Goal: Task Accomplishment & Management: Use online tool/utility

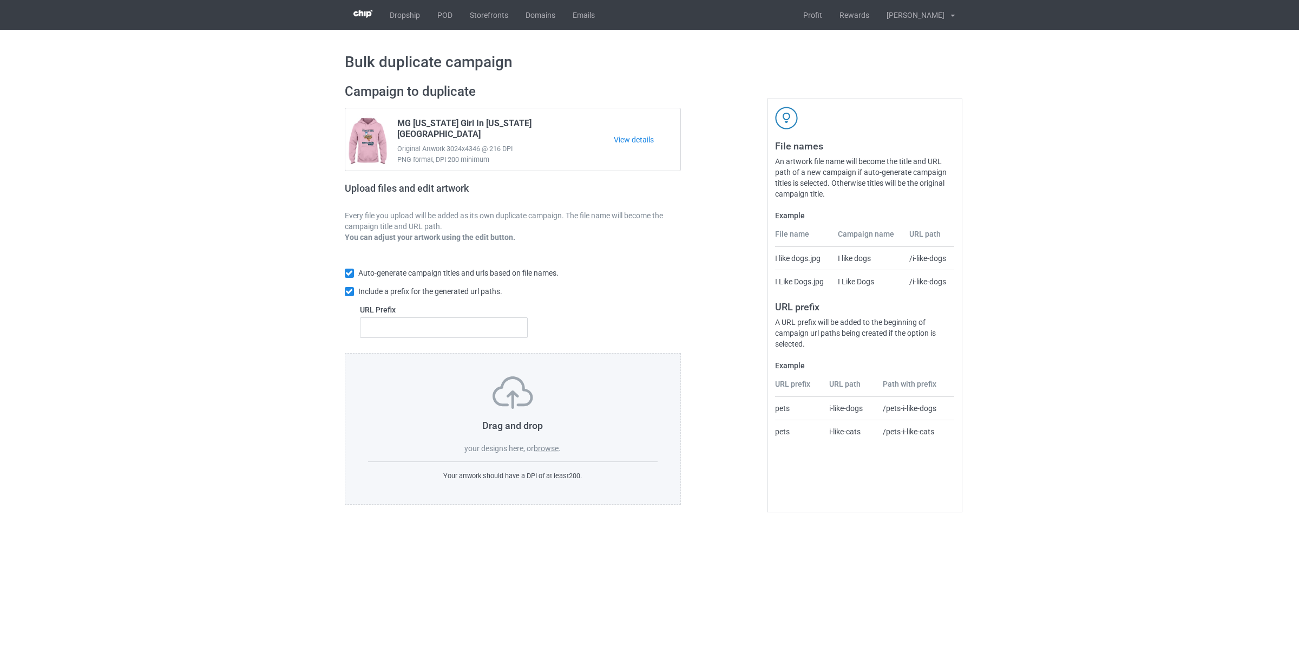
click at [547, 452] on label "browse" at bounding box center [546, 448] width 25 height 9
click at [0, 0] on input "browse" at bounding box center [0, 0] width 0 height 0
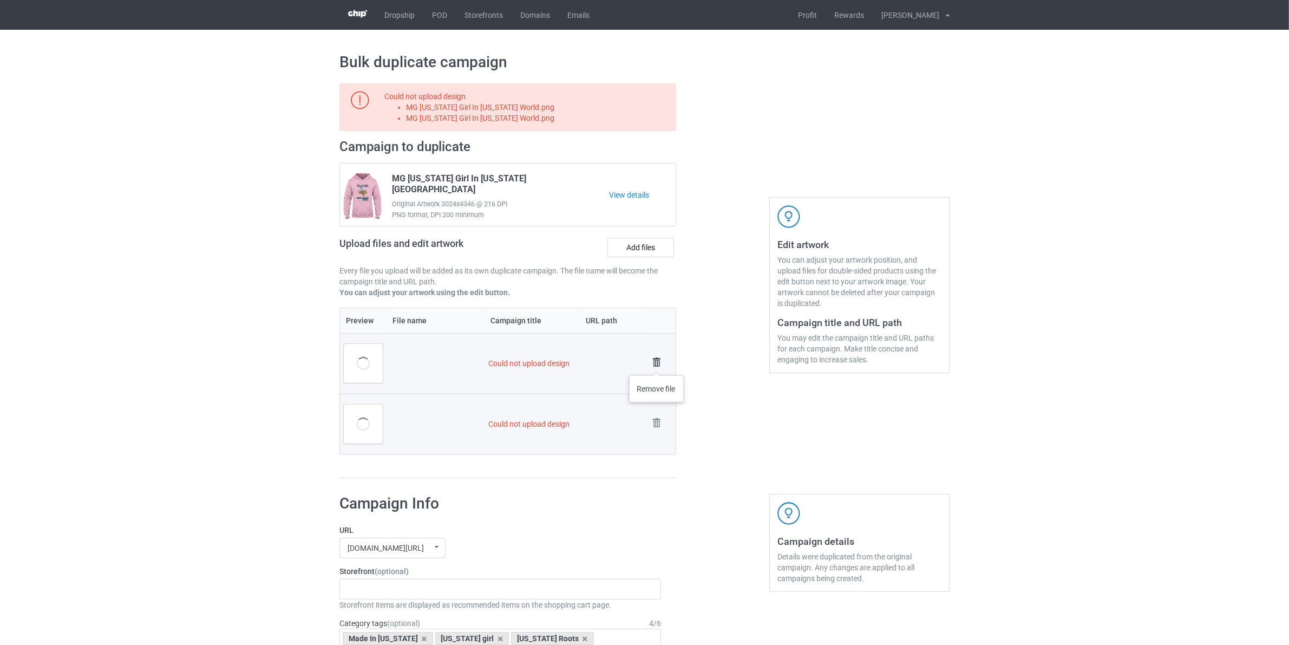
click at [656, 364] on img at bounding box center [656, 361] width 15 height 15
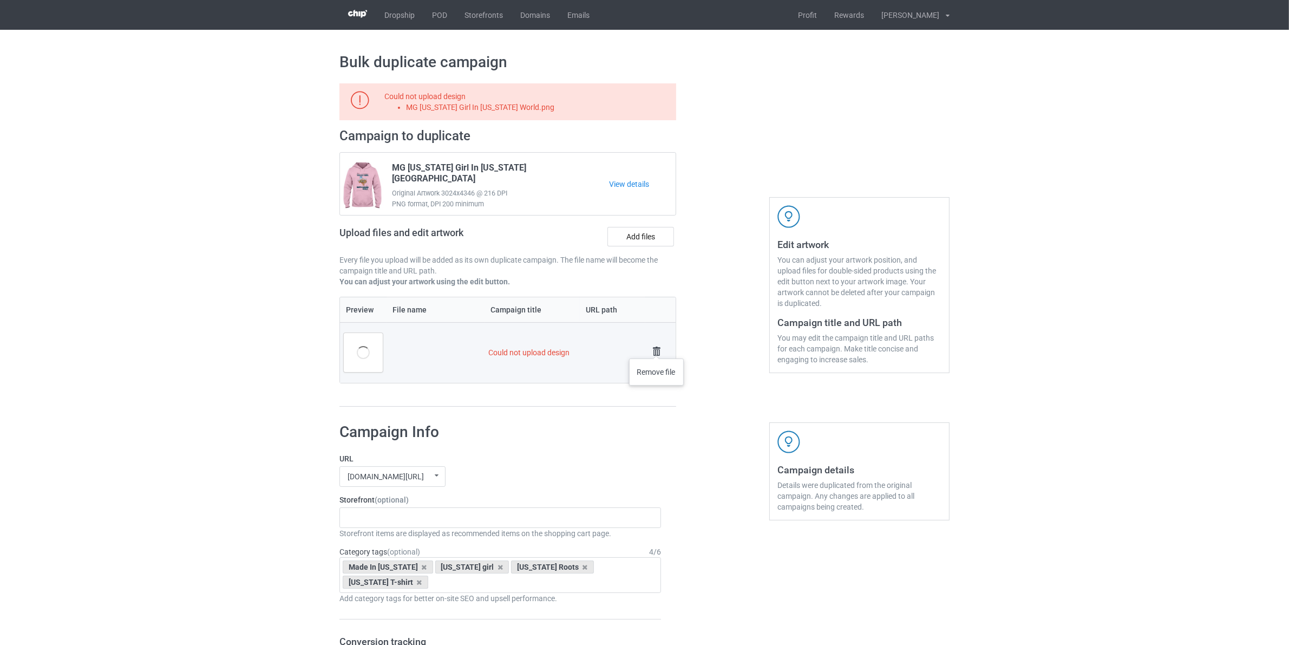
click at [656, 347] on img at bounding box center [656, 351] width 15 height 15
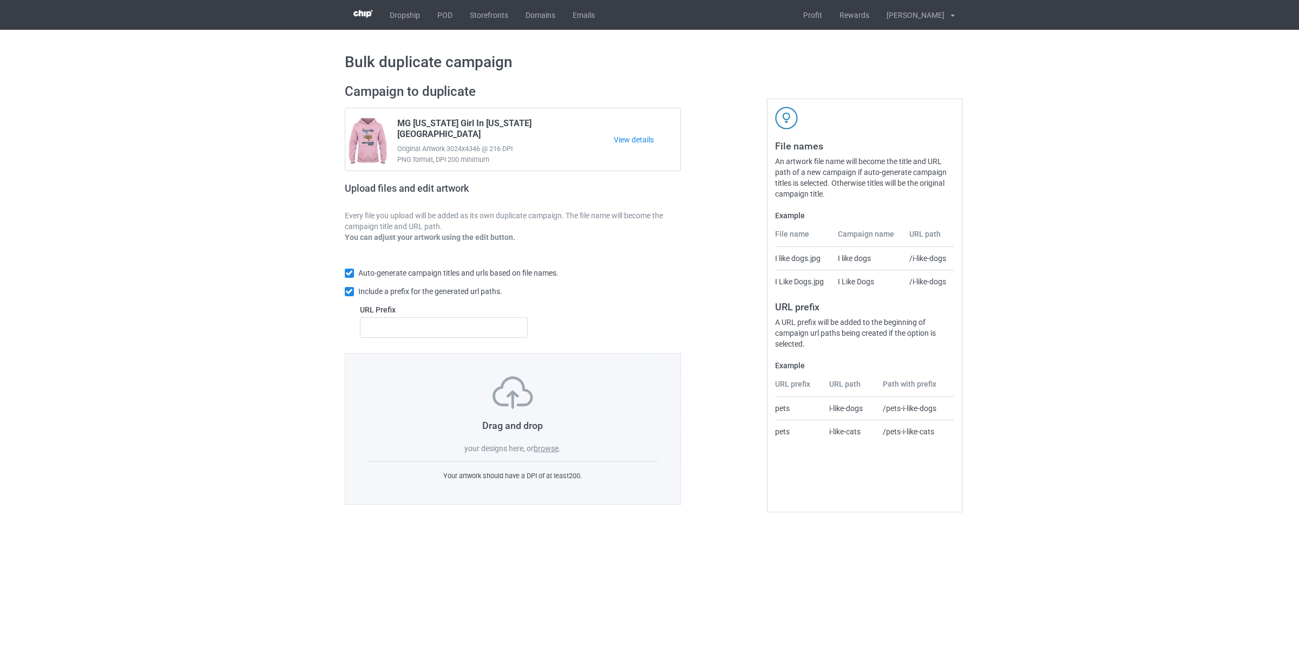
click at [548, 449] on label "browse" at bounding box center [546, 448] width 25 height 9
click at [0, 0] on input "browse" at bounding box center [0, 0] width 0 height 0
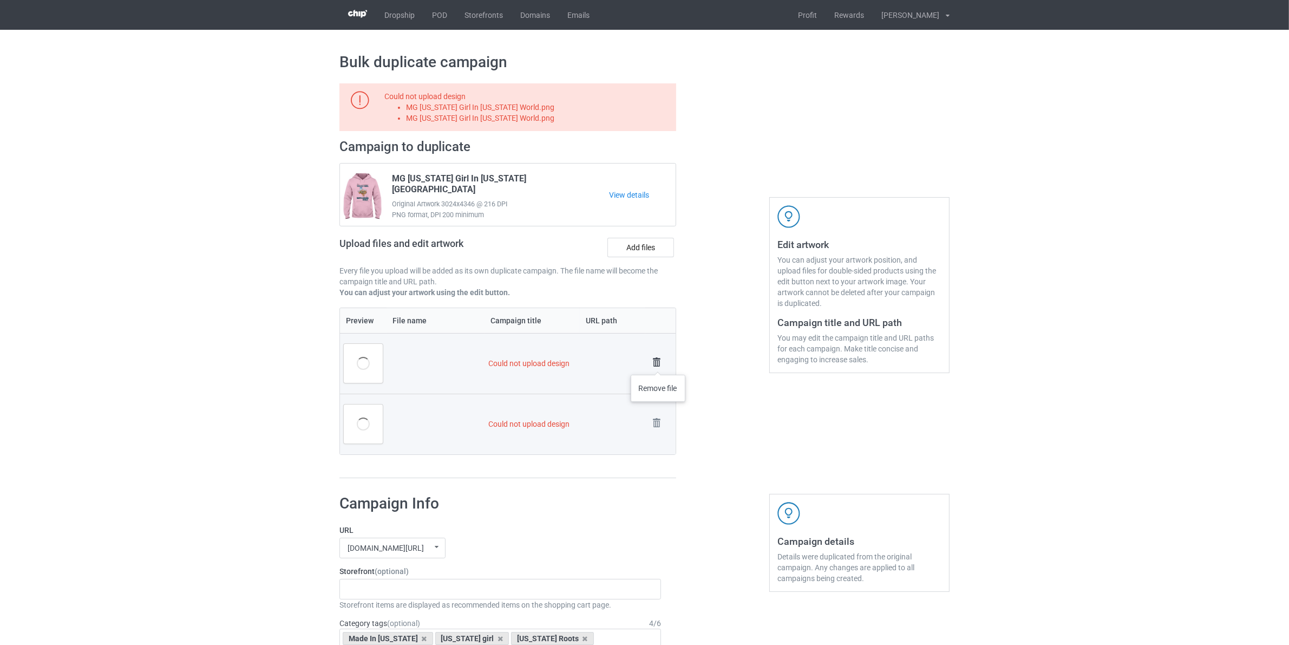
click at [658, 364] on img at bounding box center [656, 361] width 15 height 15
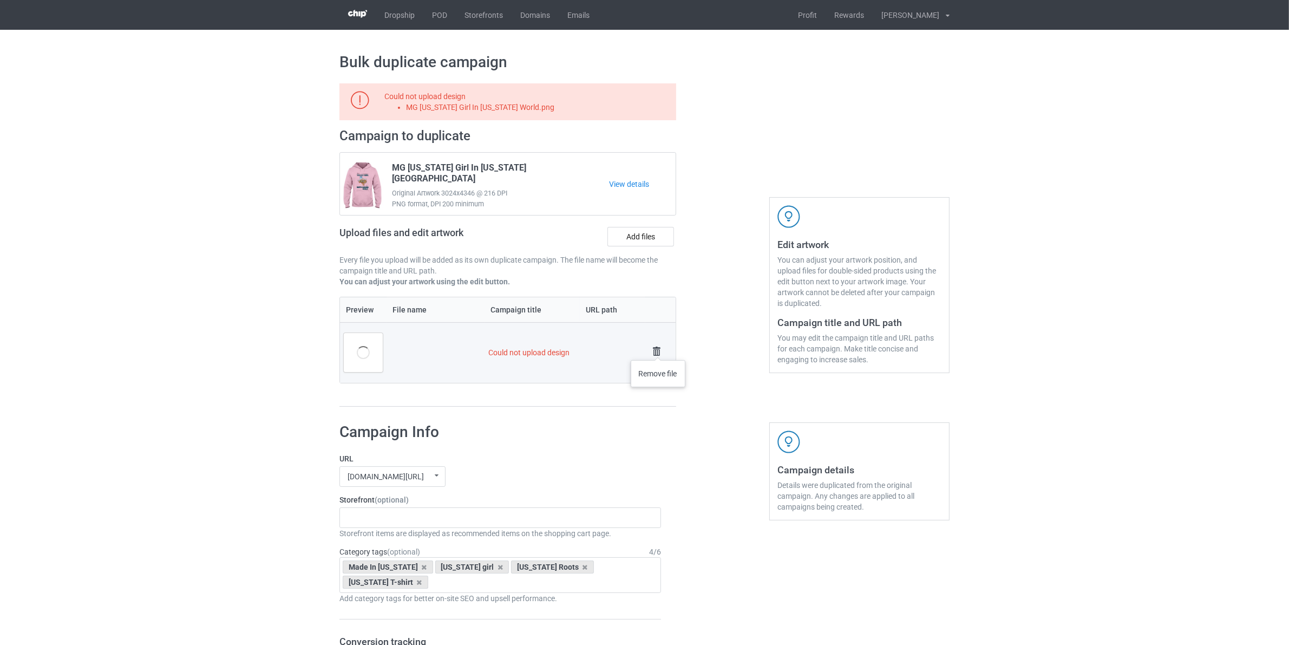
click at [658, 349] on img at bounding box center [656, 351] width 15 height 15
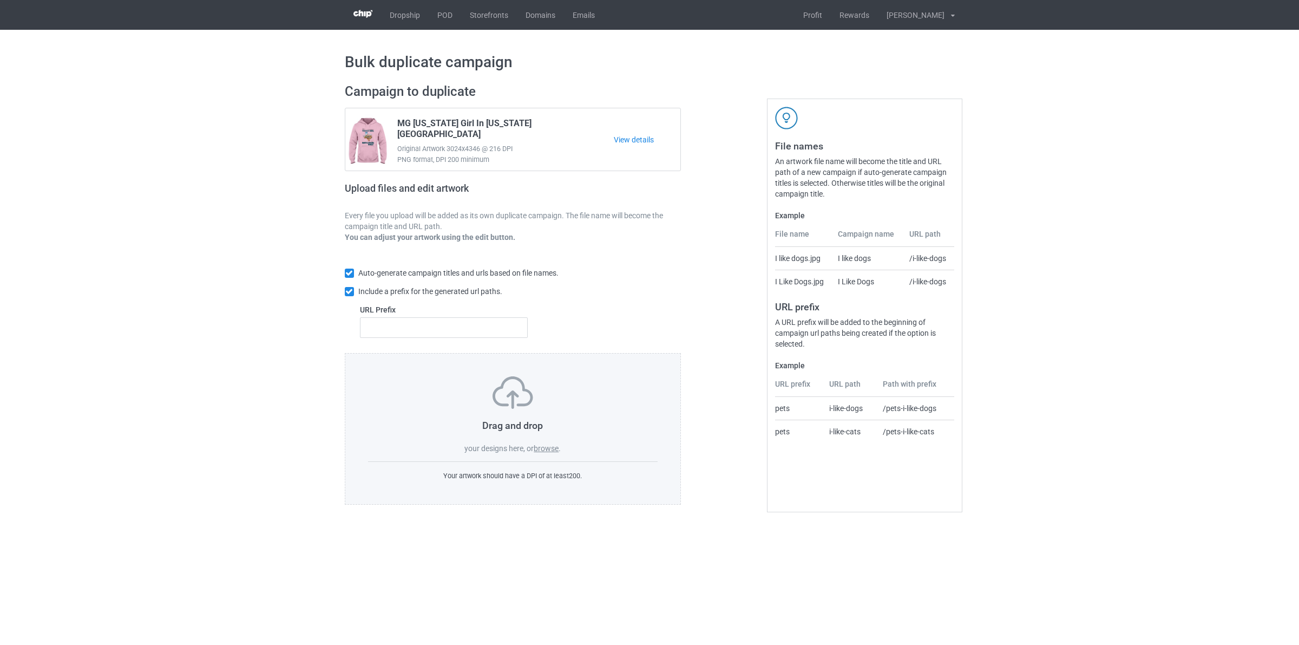
click at [547, 451] on label "browse" at bounding box center [546, 448] width 25 height 9
click at [0, 0] on input "browse" at bounding box center [0, 0] width 0 height 0
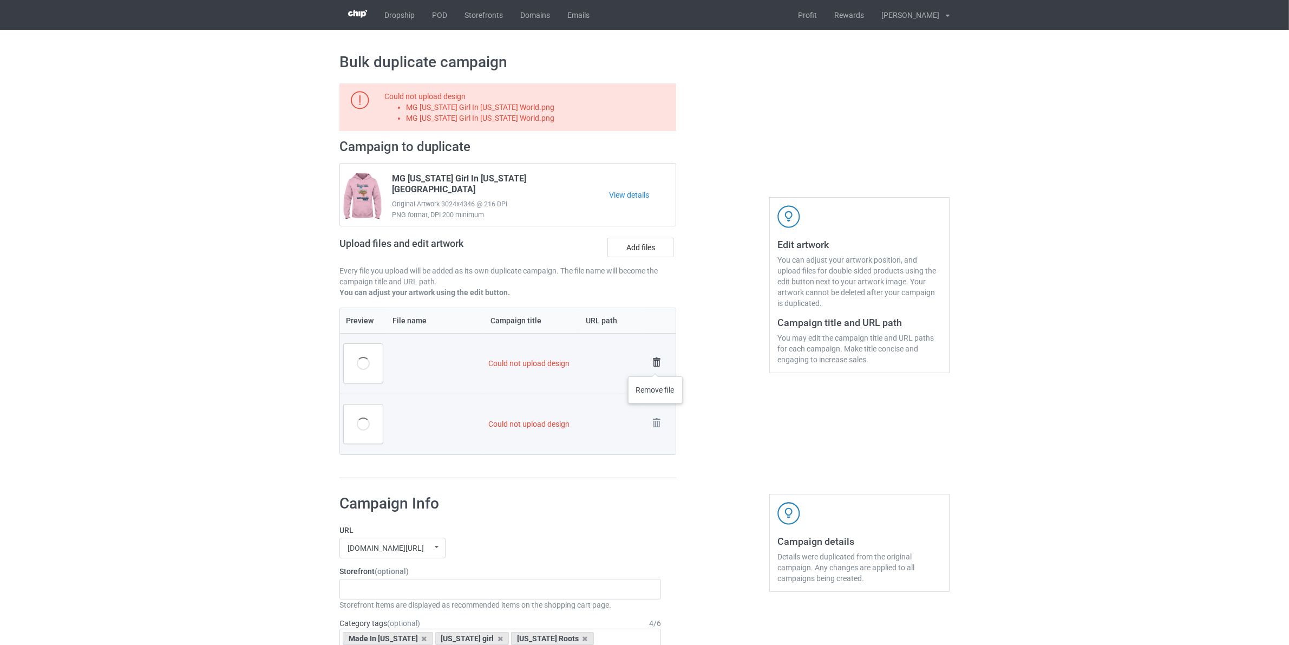
click at [659, 362] on img at bounding box center [656, 361] width 15 height 15
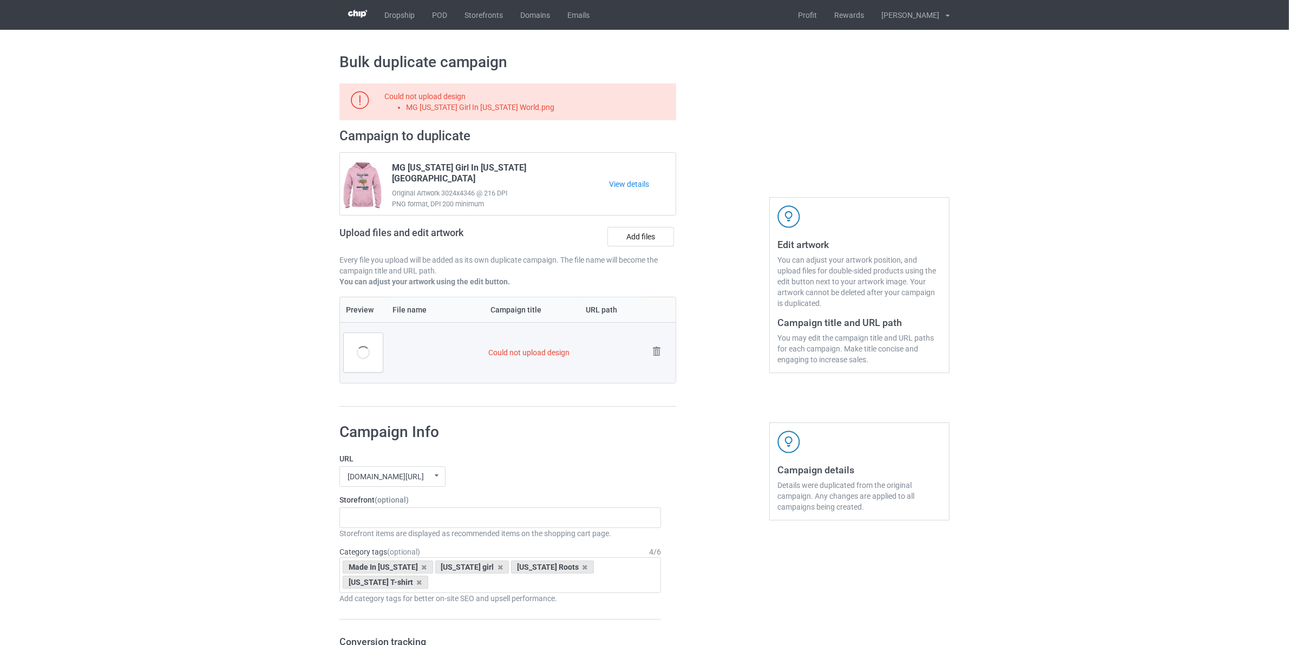
click at [659, 362] on link at bounding box center [656, 353] width 15 height 18
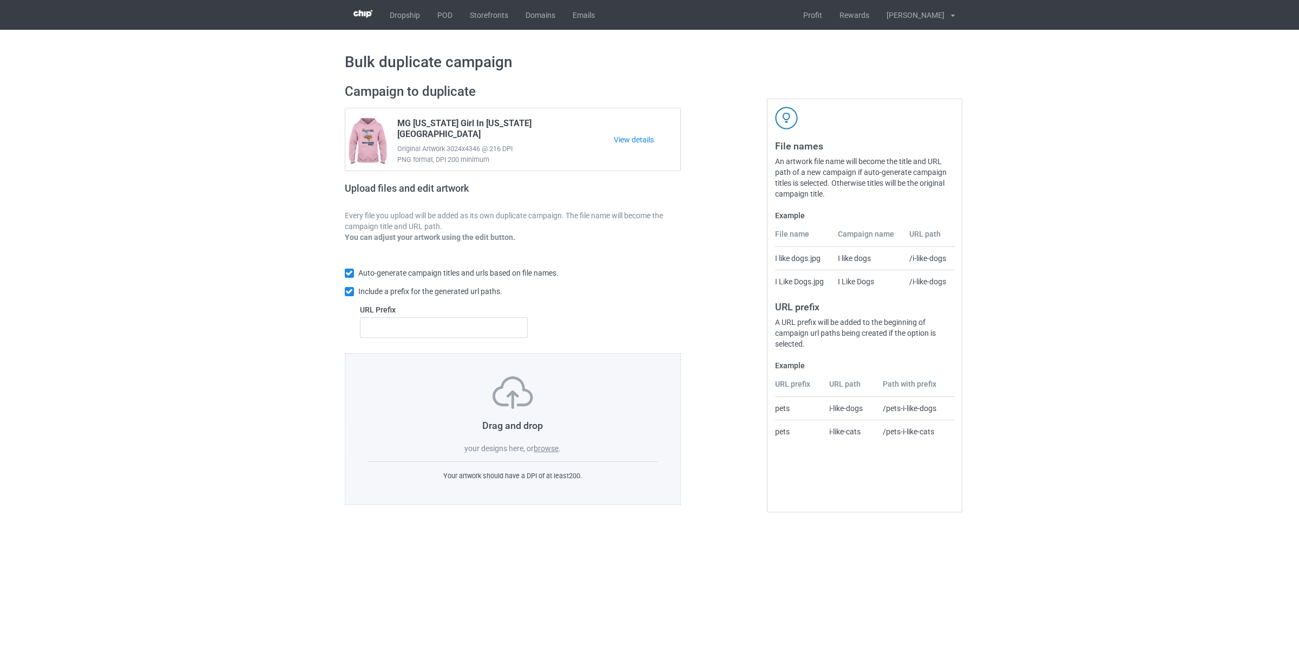
click at [548, 449] on label "browse" at bounding box center [546, 448] width 25 height 9
click at [0, 0] on input "browse" at bounding box center [0, 0] width 0 height 0
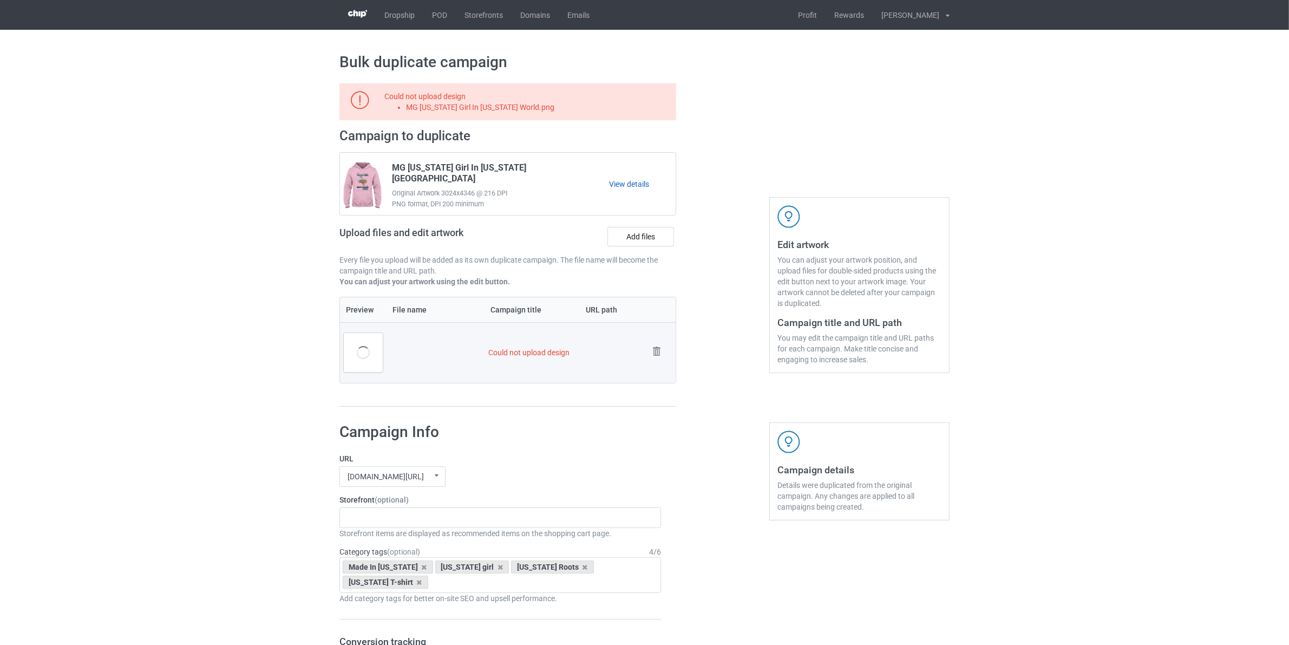
click at [639, 186] on link "View details" at bounding box center [642, 184] width 67 height 11
click at [661, 350] on img at bounding box center [656, 351] width 15 height 15
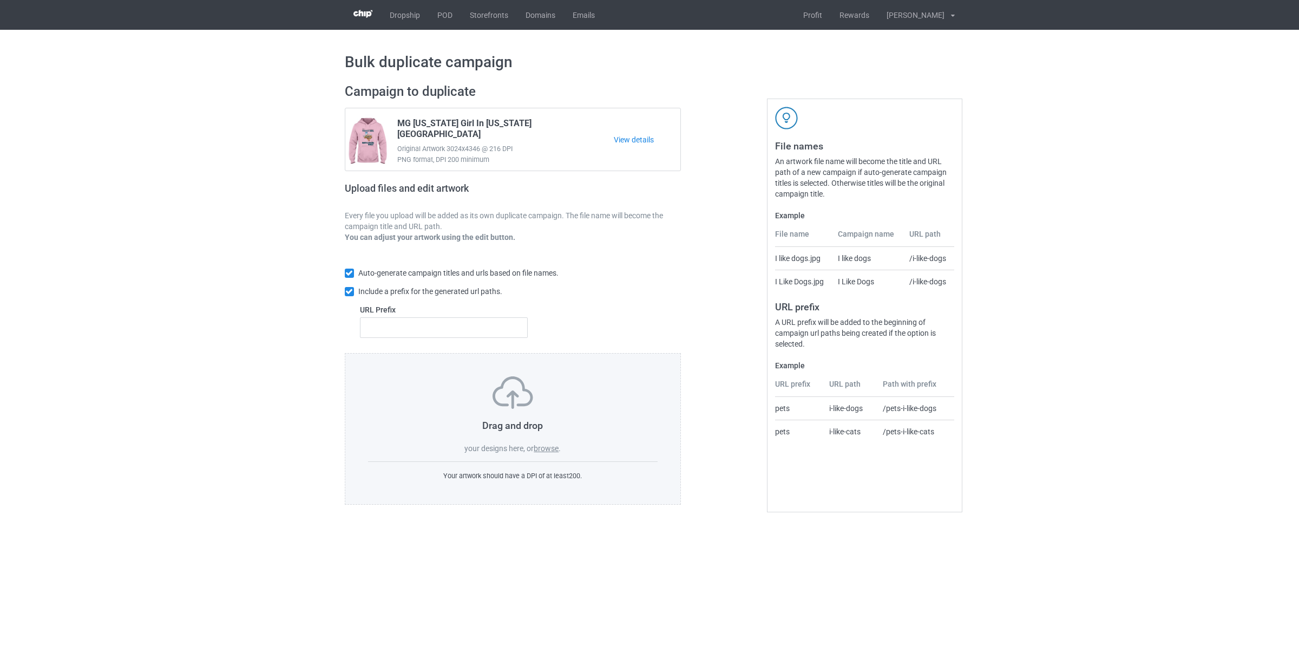
click at [548, 445] on label "browse" at bounding box center [546, 448] width 25 height 9
click at [0, 0] on input "browse" at bounding box center [0, 0] width 0 height 0
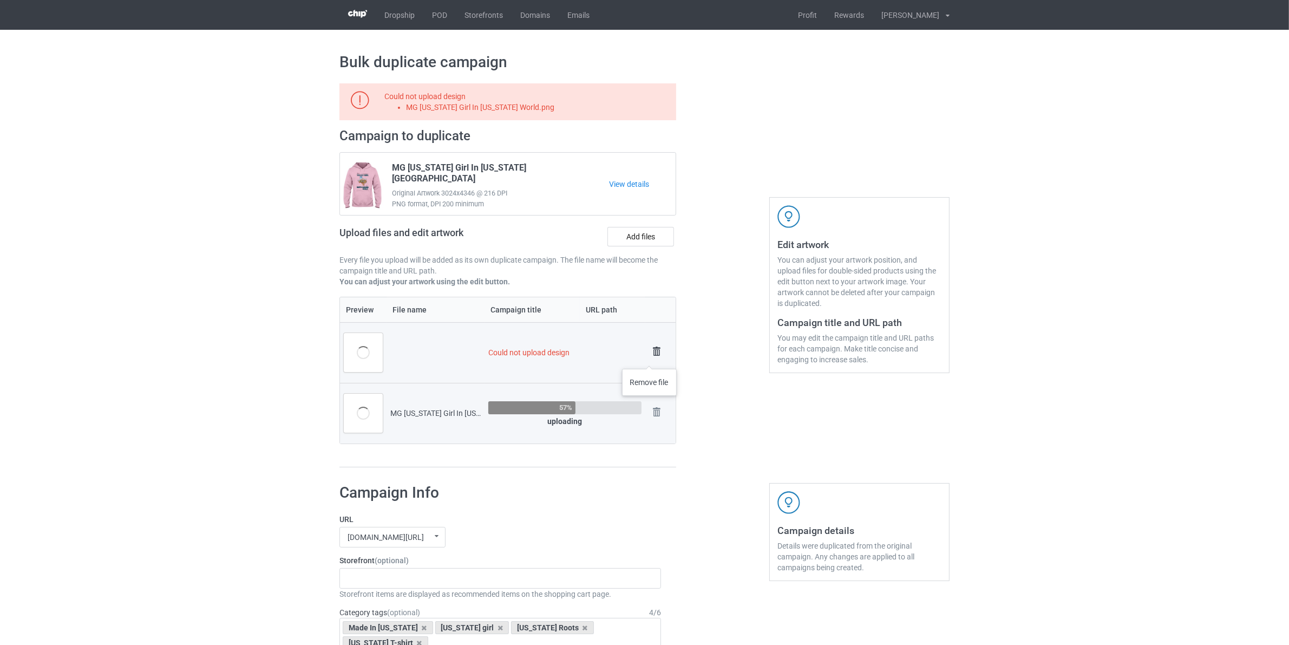
click at [649, 358] on img at bounding box center [656, 351] width 15 height 15
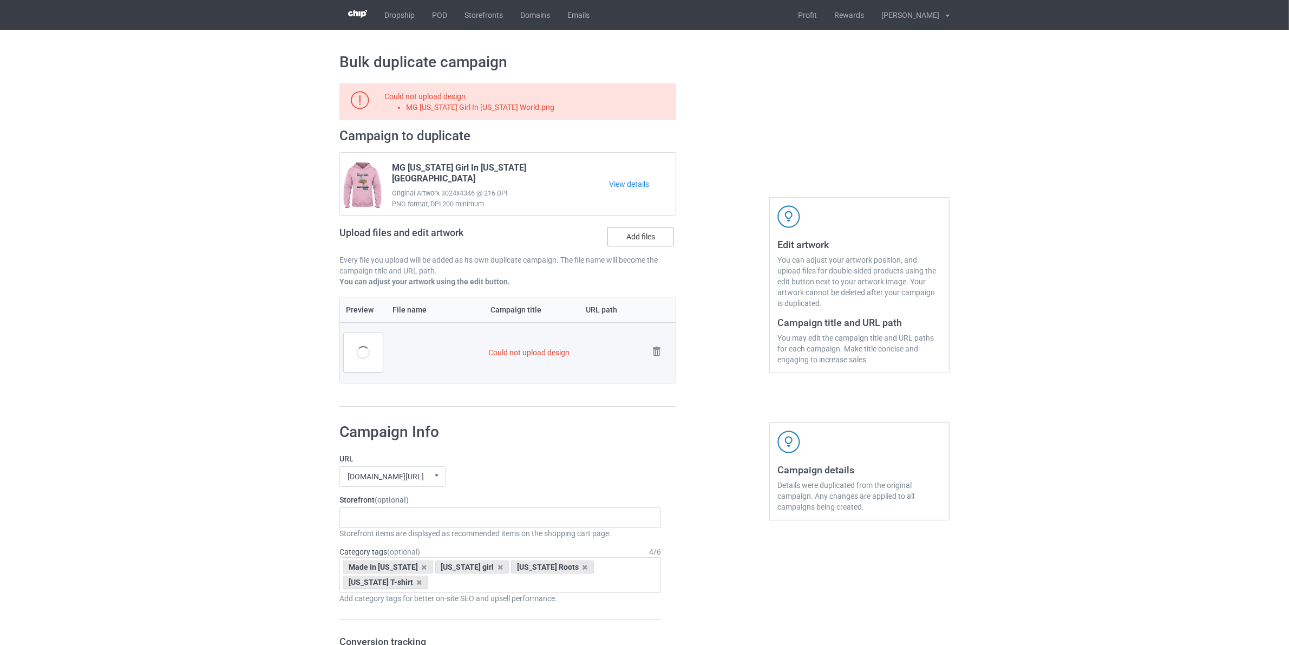
click at [635, 231] on label "Add files" at bounding box center [640, 236] width 67 height 19
click at [0, 0] on input "Add files" at bounding box center [0, 0] width 0 height 0
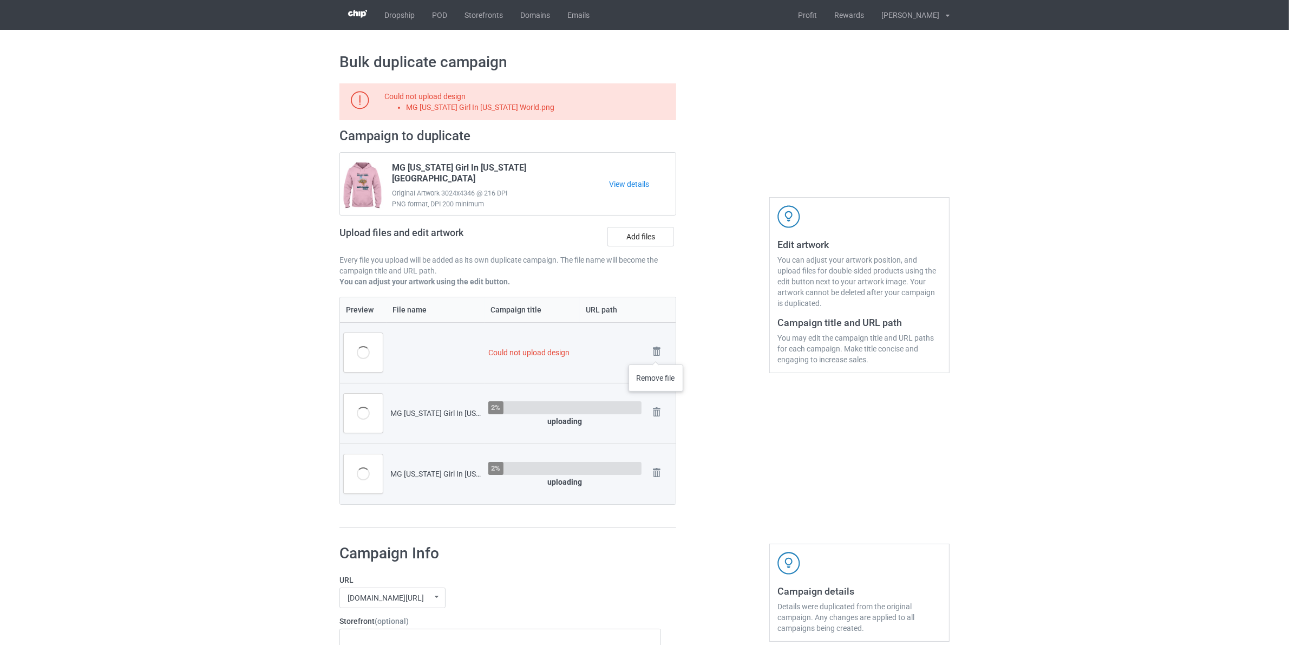
click at [0, 0] on img at bounding box center [0, 0] width 0 height 0
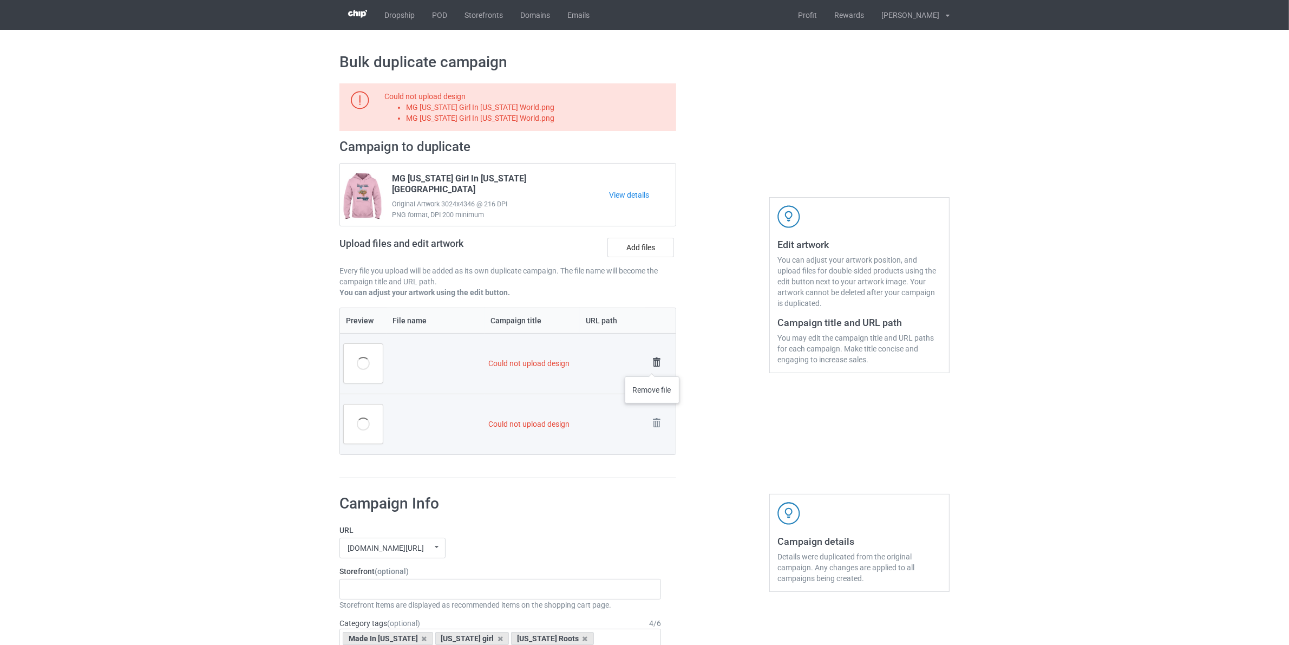
click at [652, 365] on img at bounding box center [656, 361] width 15 height 15
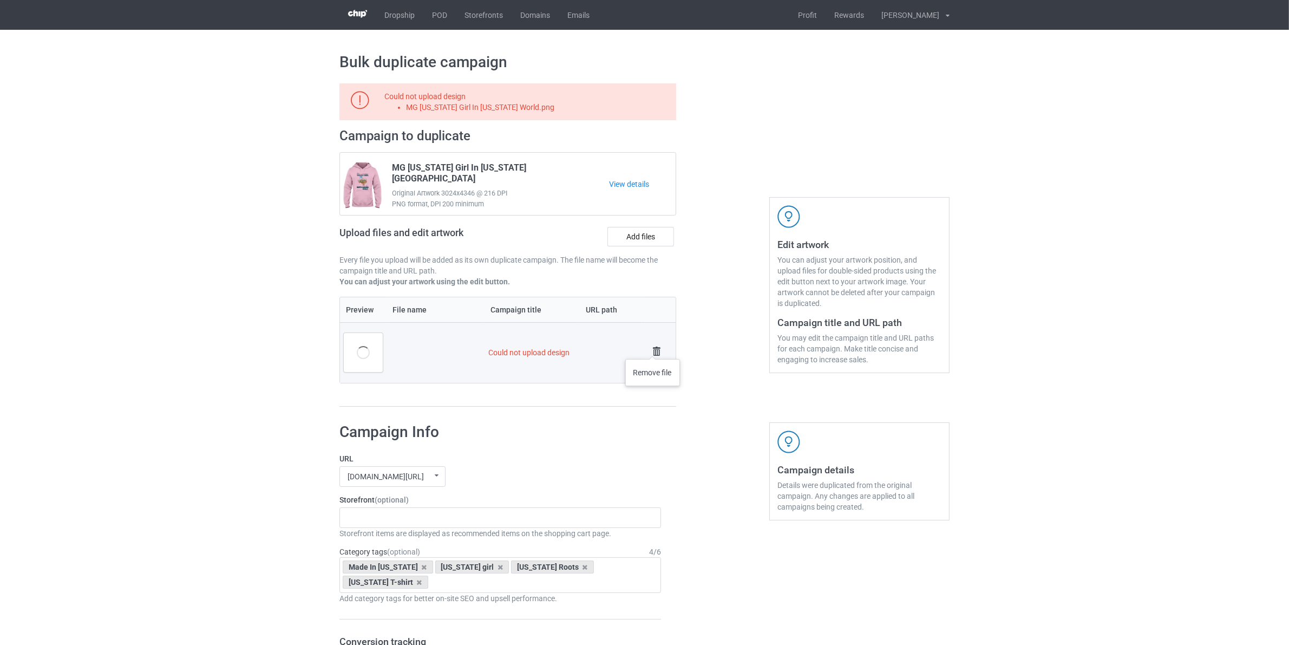
click at [653, 348] on img at bounding box center [656, 351] width 15 height 15
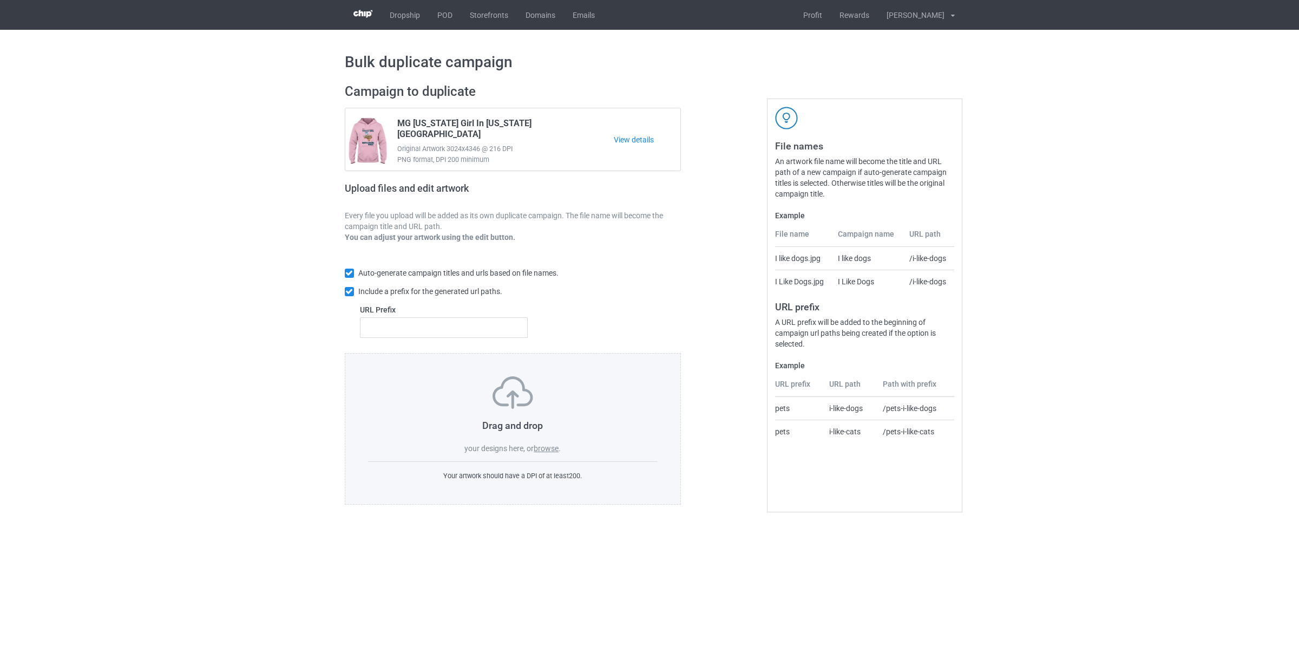
click at [539, 450] on label "browse" at bounding box center [546, 448] width 25 height 9
click at [0, 0] on input "browse" at bounding box center [0, 0] width 0 height 0
click at [550, 452] on label "browse" at bounding box center [546, 448] width 25 height 9
click at [0, 0] on input "browse" at bounding box center [0, 0] width 0 height 0
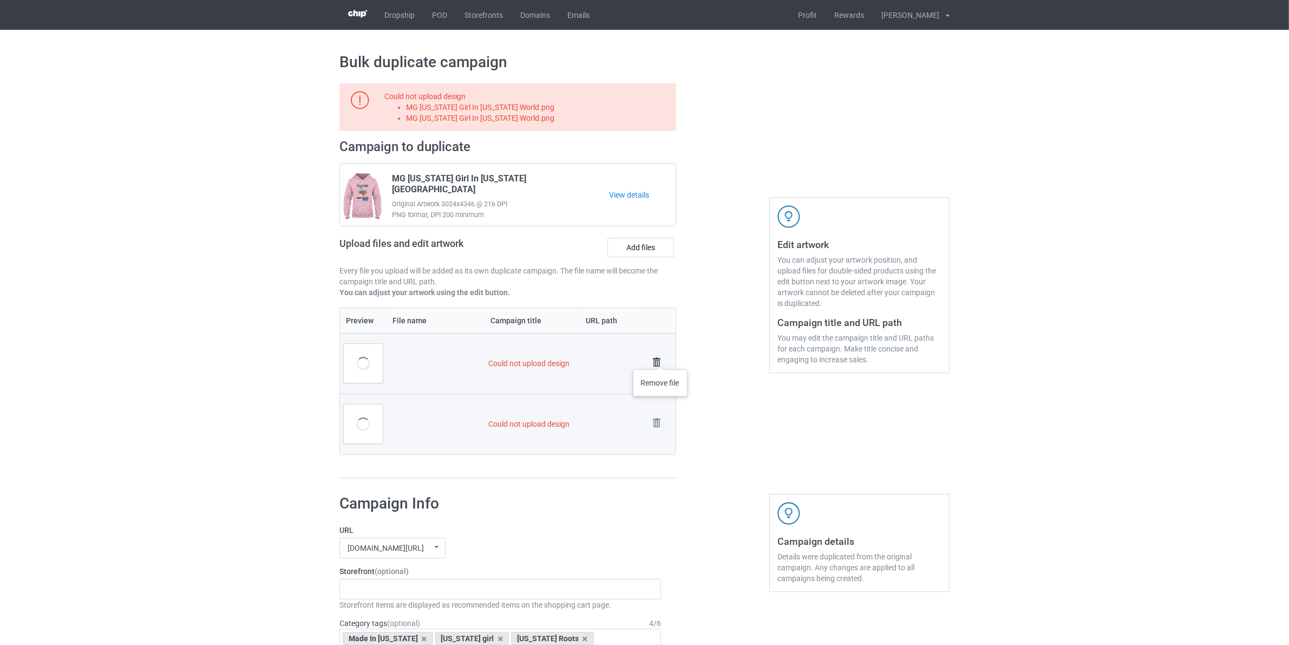
click at [660, 358] on img at bounding box center [656, 361] width 15 height 15
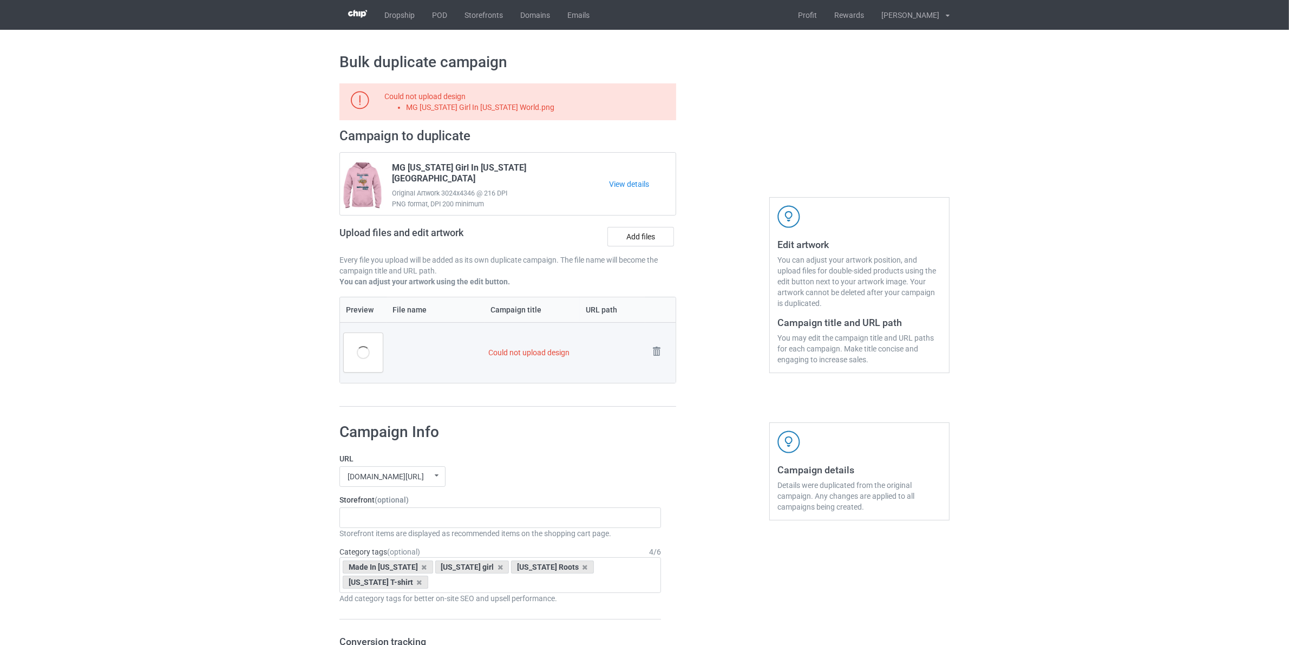
click at [0, 0] on img at bounding box center [0, 0] width 0 height 0
